Goal: Information Seeking & Learning: Check status

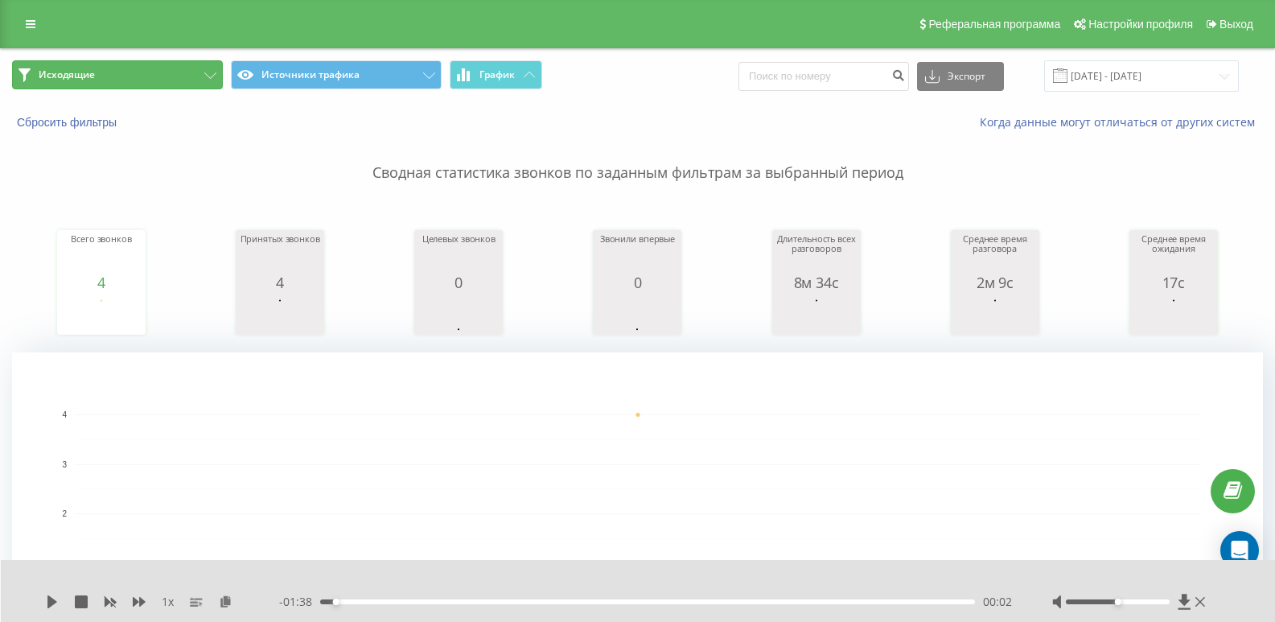
click at [165, 76] on button "Исходящие" at bounding box center [117, 74] width 211 height 29
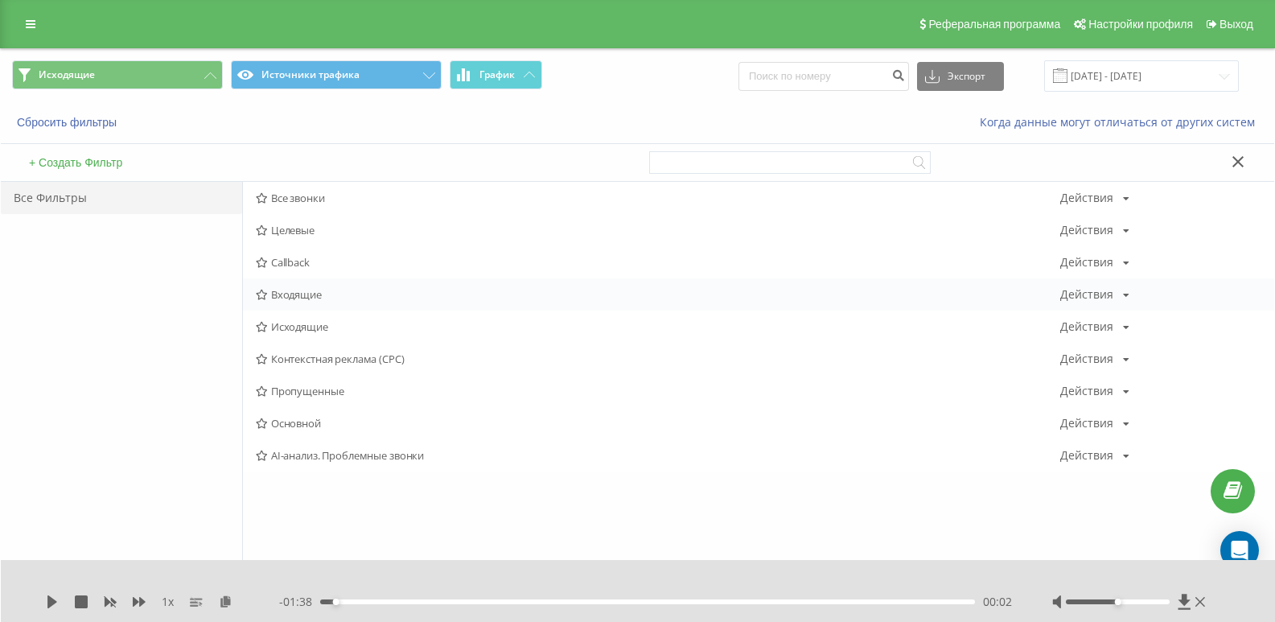
click at [288, 294] on span "Входящие" at bounding box center [658, 294] width 804 height 11
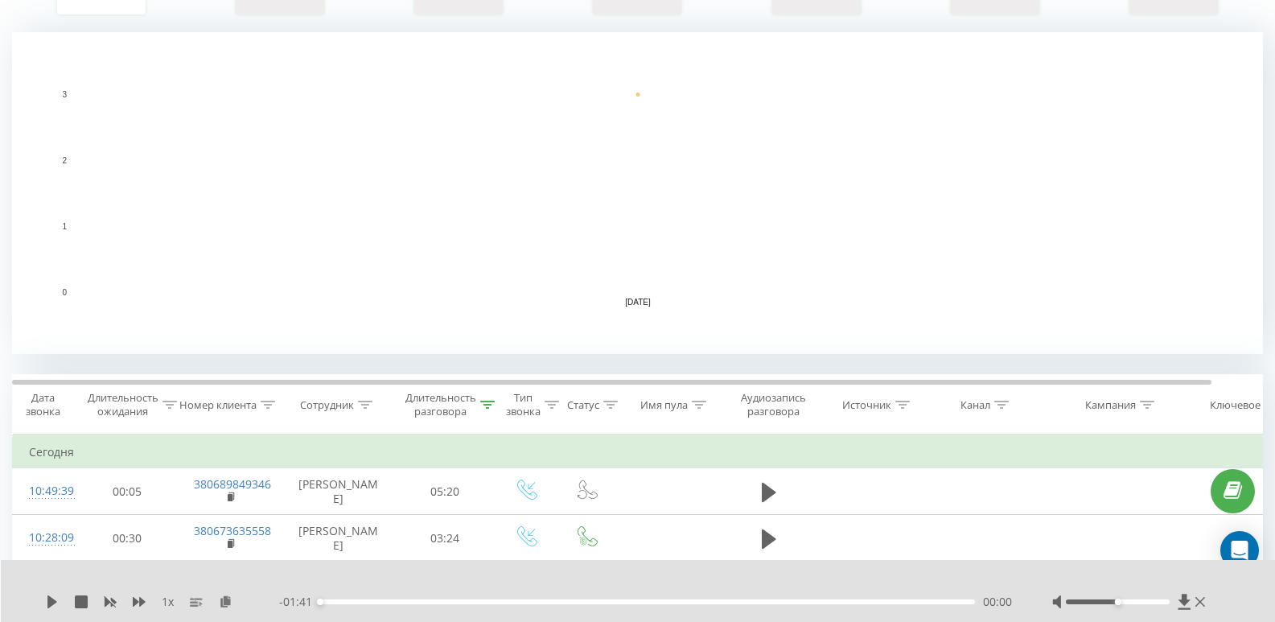
scroll to position [322, 0]
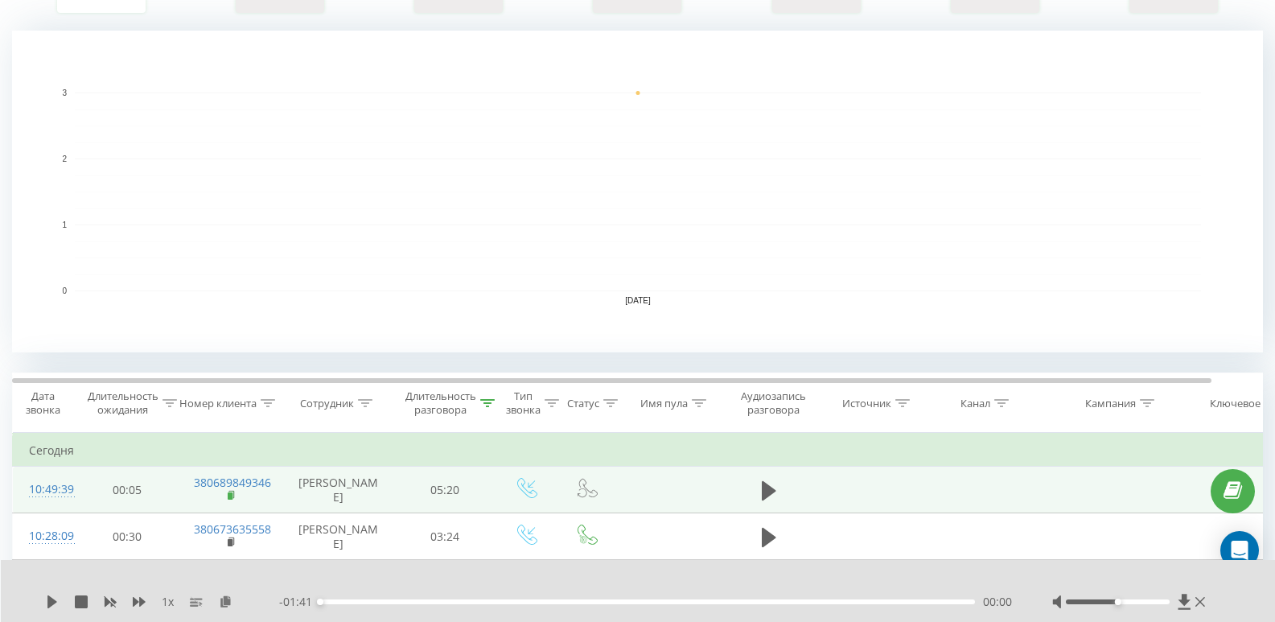
click at [232, 499] on icon at bounding box center [232, 495] width 9 height 11
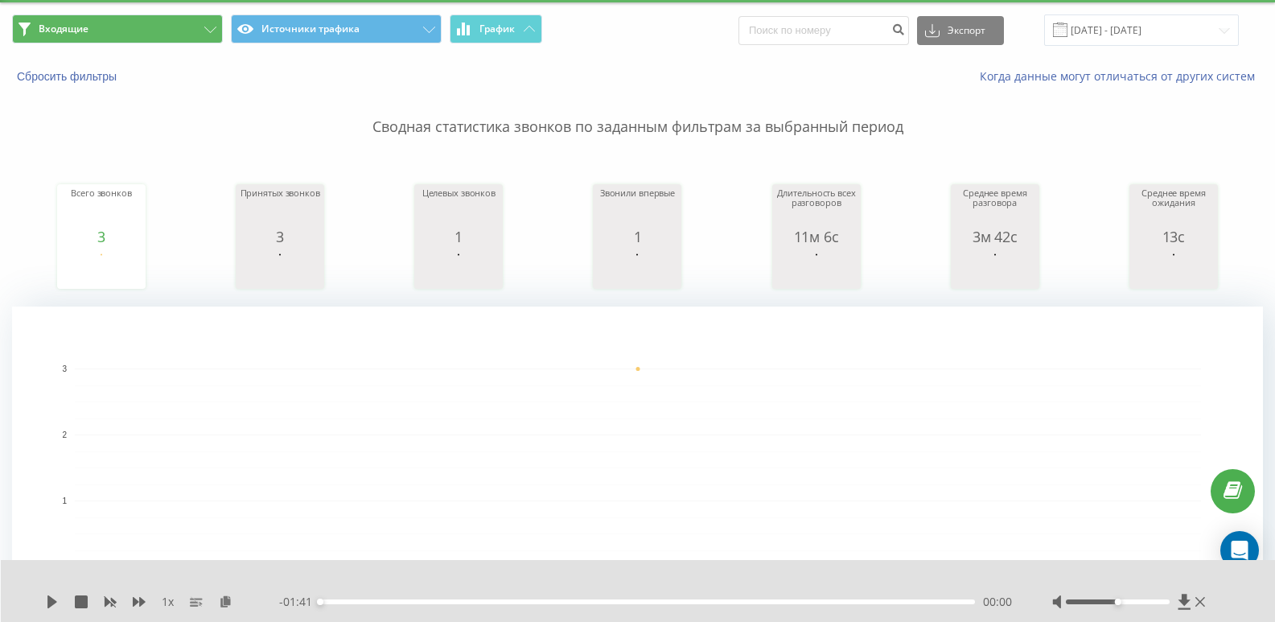
scroll to position [0, 0]
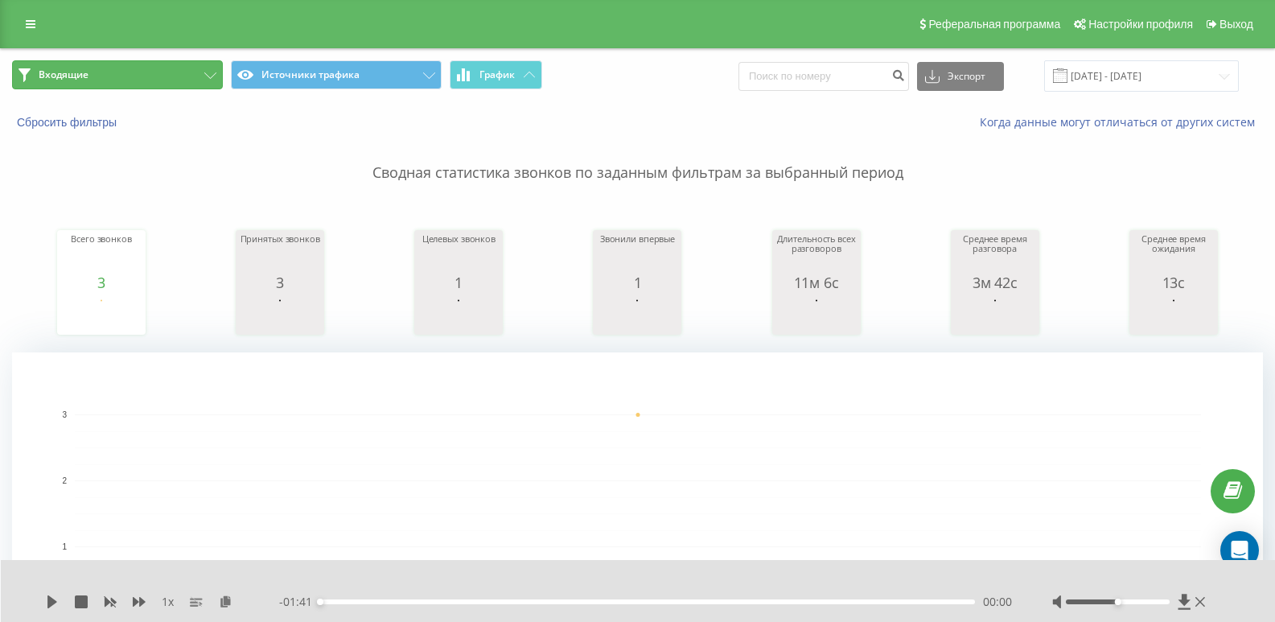
click at [133, 82] on button "Входящие" at bounding box center [117, 74] width 211 height 29
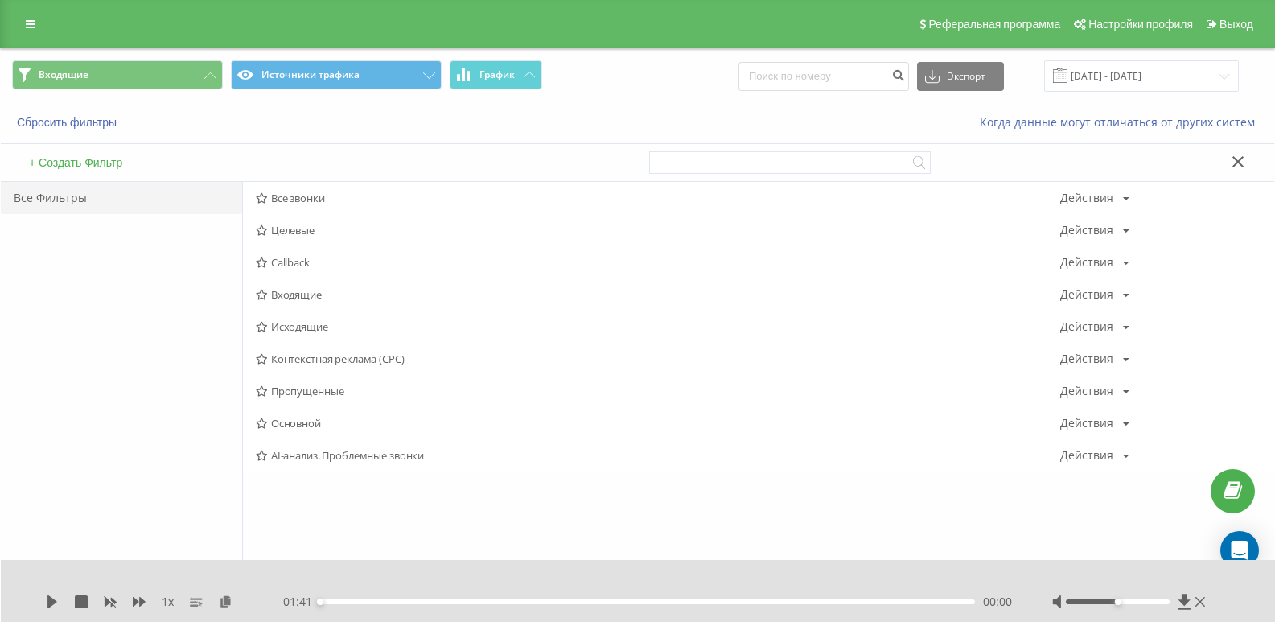
drag, startPoint x: 290, startPoint y: 327, endPoint x: 318, endPoint y: 294, distance: 42.8
click at [290, 328] on span "Исходящие" at bounding box center [658, 326] width 804 height 11
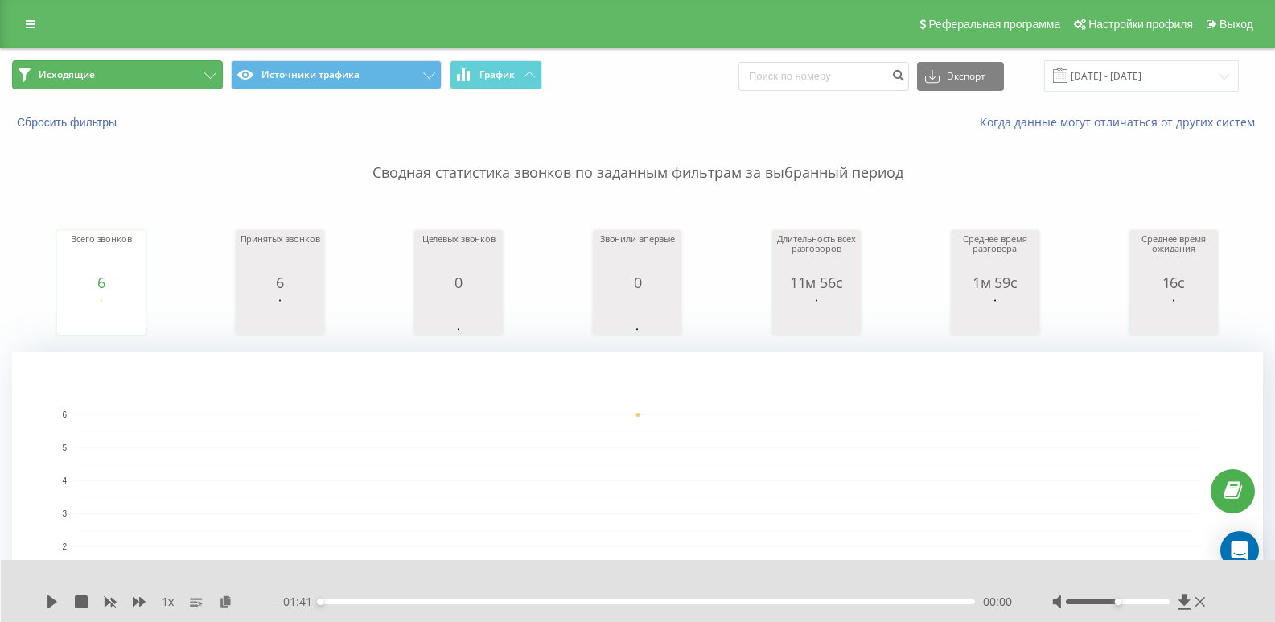
click at [199, 76] on button "Исходящие" at bounding box center [117, 74] width 211 height 29
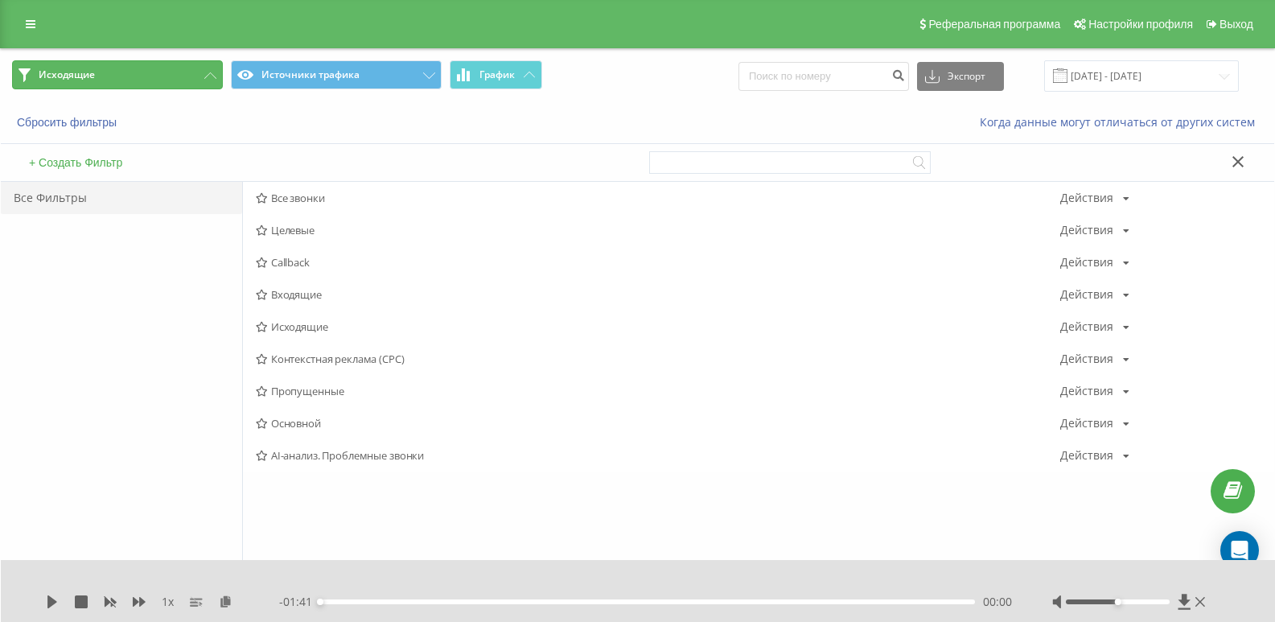
drag, startPoint x: 199, startPoint y: 75, endPoint x: 182, endPoint y: 72, distance: 18.0
click at [182, 72] on button "Исходящие" at bounding box center [117, 74] width 211 height 29
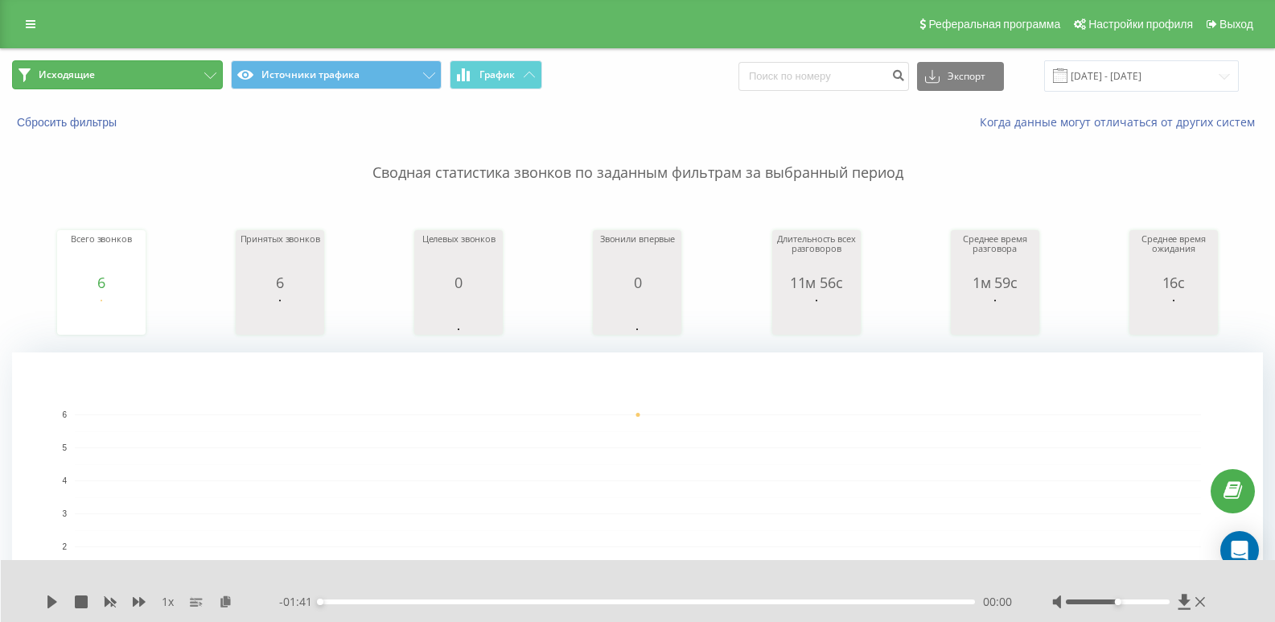
click at [182, 72] on button "Исходящие" at bounding box center [117, 74] width 211 height 29
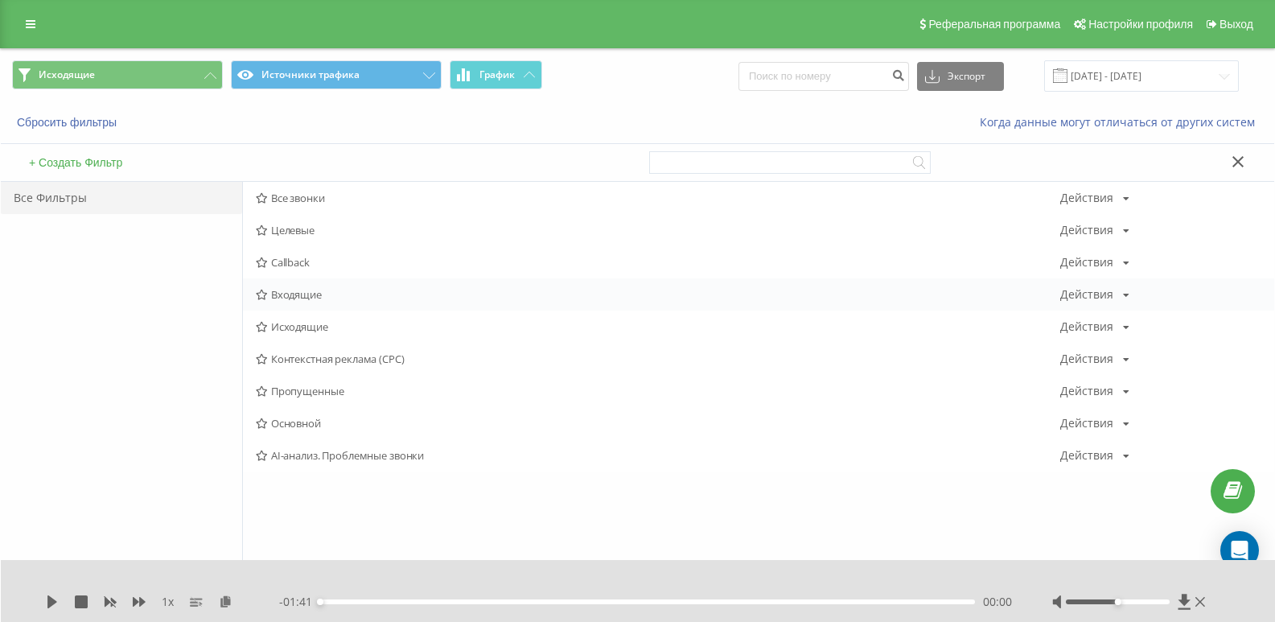
click at [314, 302] on div "Входящие Действия Редактировать Копировать Удалить По умолчанию Поделиться" at bounding box center [758, 294] width 1031 height 32
click at [313, 290] on span "Входящие" at bounding box center [658, 294] width 804 height 11
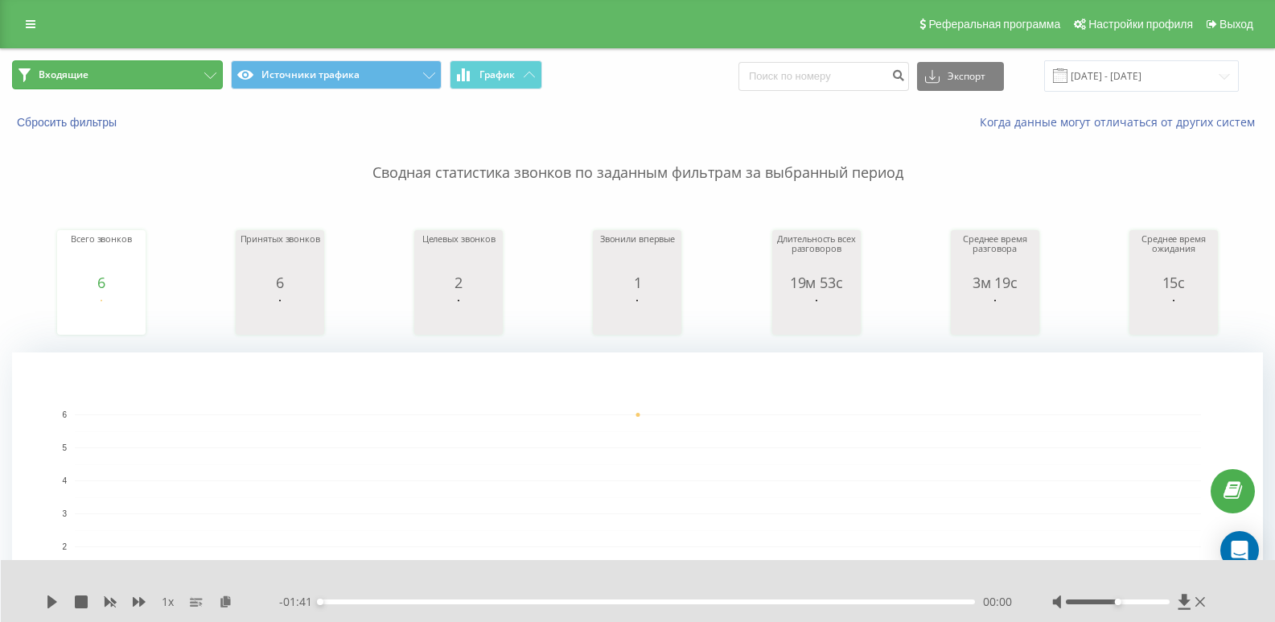
click at [179, 81] on button "Входящие" at bounding box center [117, 74] width 211 height 29
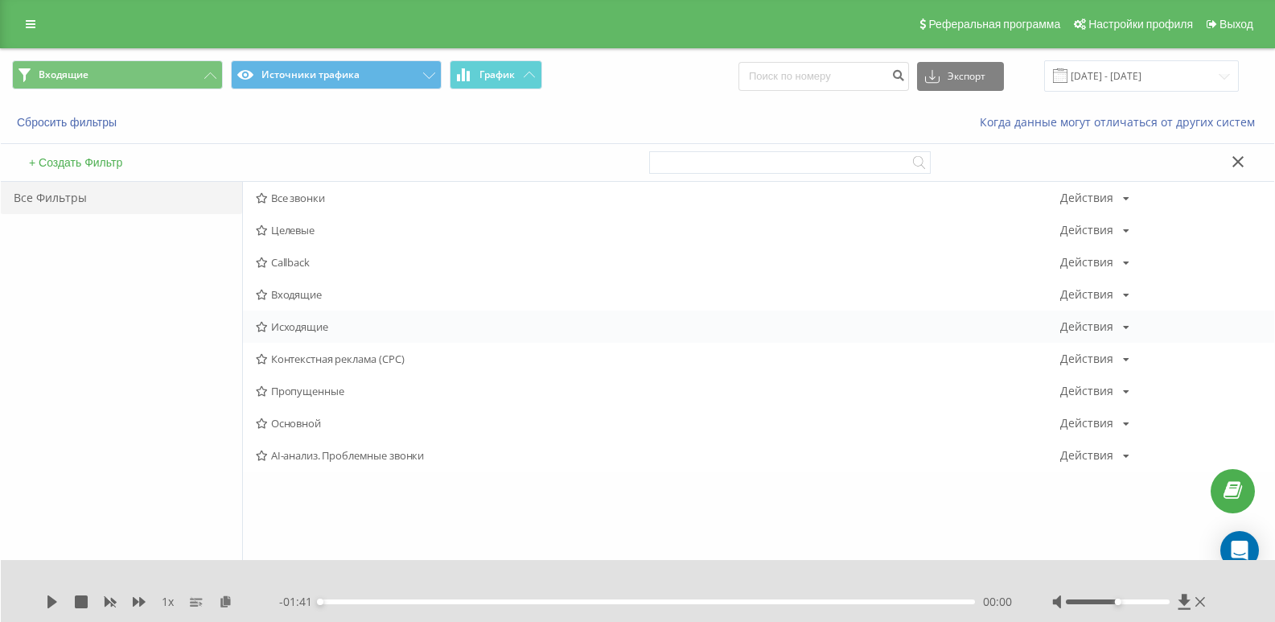
click at [306, 317] on div "Исходящие Действия Редактировать Копировать Удалить По умолчанию Поделиться" at bounding box center [758, 326] width 1031 height 32
click at [302, 325] on span "Исходящие" at bounding box center [658, 326] width 804 height 11
